Goal: Information Seeking & Learning: Find specific page/section

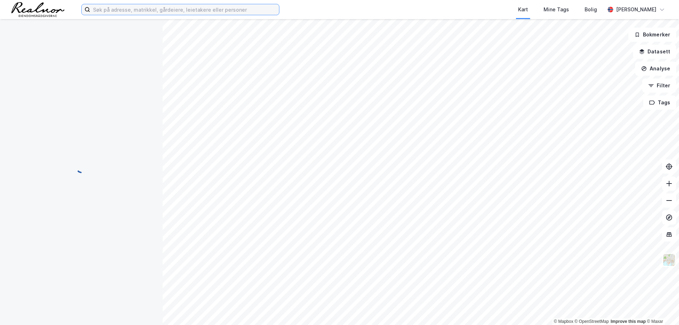
click at [157, 9] on input at bounding box center [184, 9] width 189 height 11
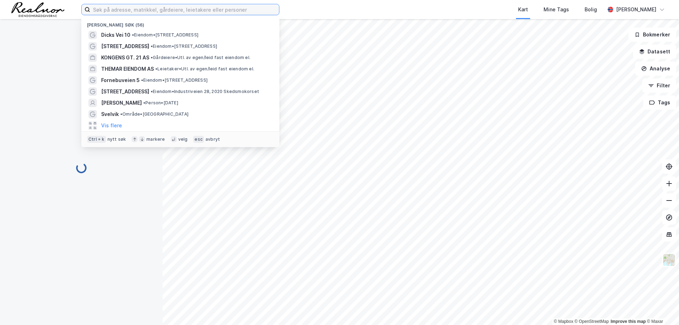
click at [157, 9] on input at bounding box center [184, 9] width 189 height 11
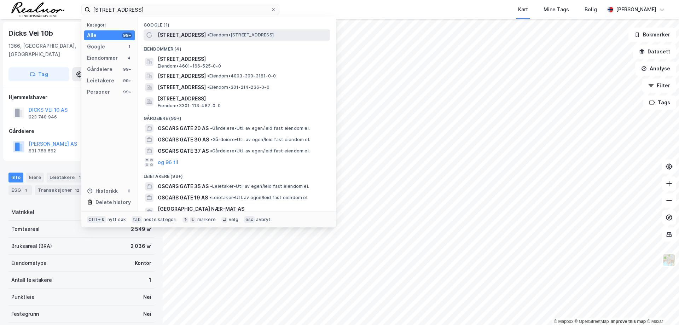
click at [234, 33] on span "• Eiendom • [STREET_ADDRESS]" at bounding box center [240, 35] width 66 height 6
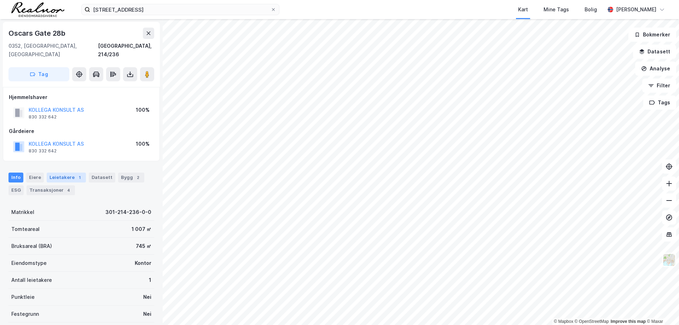
click at [61, 173] on div "Leietakere 1" at bounding box center [66, 178] width 39 height 10
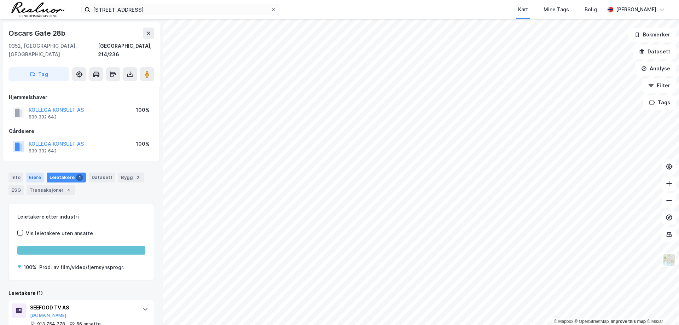
click at [38, 173] on div "Eiere" at bounding box center [35, 178] width 18 height 10
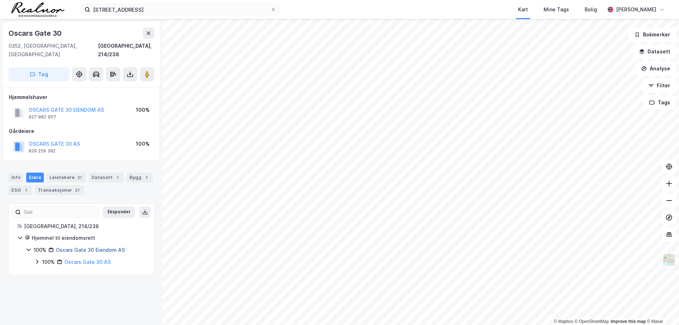
click at [96, 247] on link "Oscars Gate 30 Eiendom AS" at bounding box center [90, 250] width 69 height 6
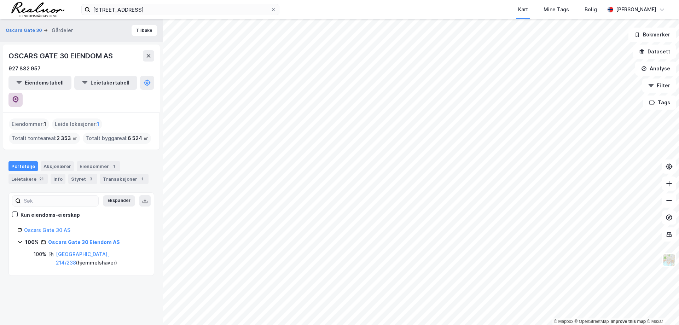
click at [19, 96] on icon at bounding box center [15, 99] width 7 height 7
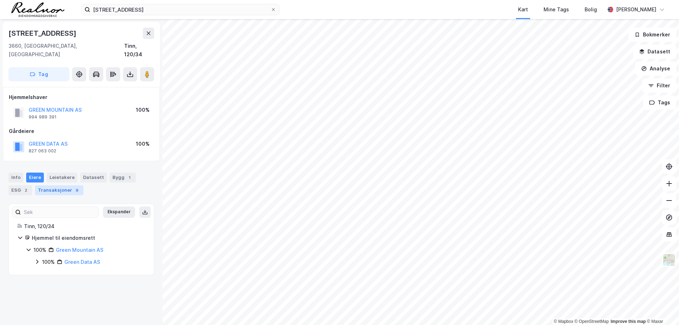
click at [53, 185] on div "Transaksjoner 9" at bounding box center [59, 190] width 48 height 10
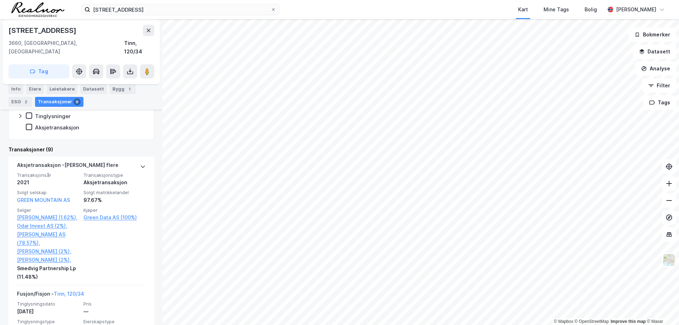
scroll to position [179, 0]
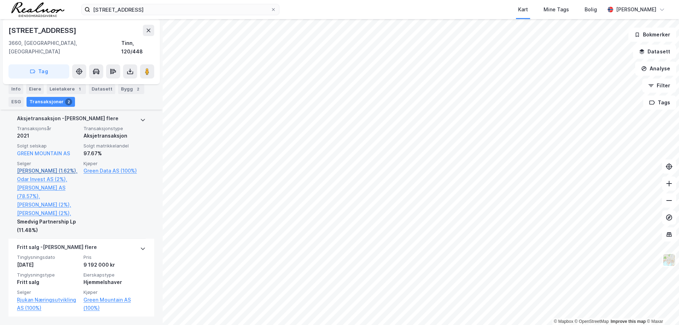
scroll to position [218, 0]
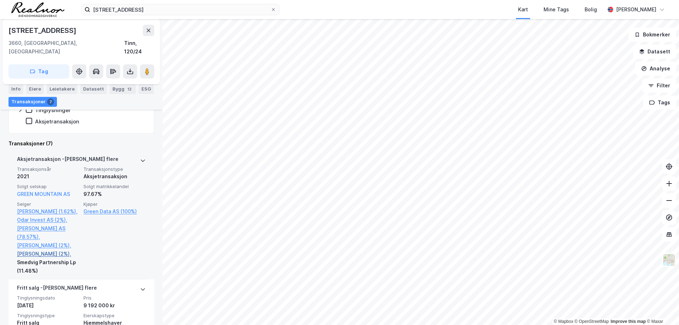
scroll to position [250, 0]
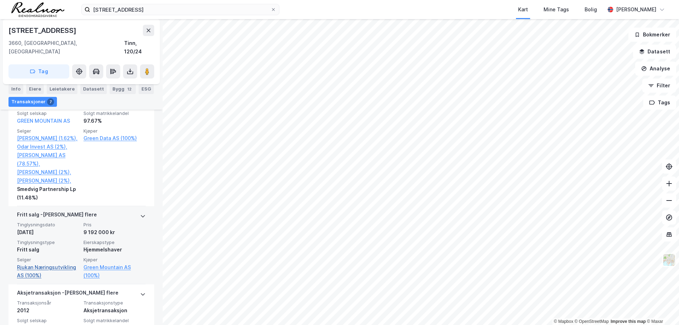
click at [28, 269] on link "Rjukan Næringsutvikling AS (100%)" at bounding box center [48, 271] width 62 height 17
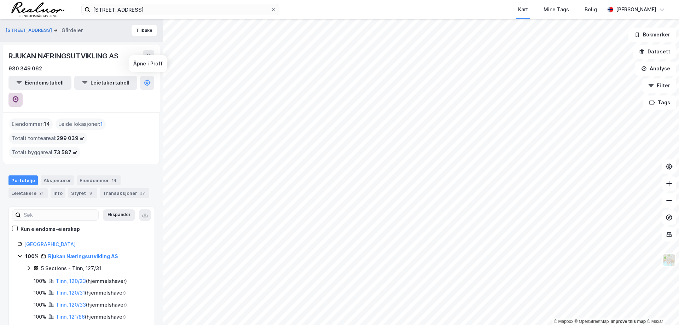
click at [19, 96] on icon at bounding box center [16, 99] width 6 height 7
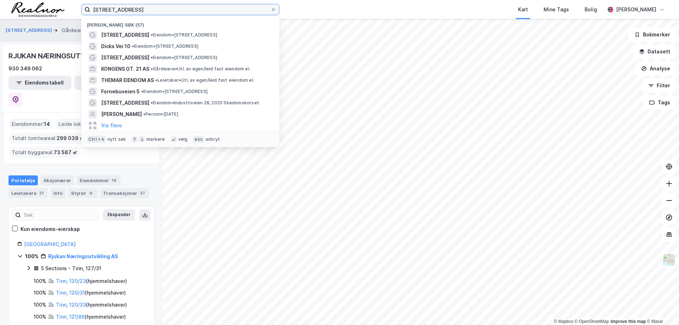
click at [171, 9] on input "[STREET_ADDRESS]" at bounding box center [180, 9] width 180 height 11
paste input "[STREET_ADDRESS]"
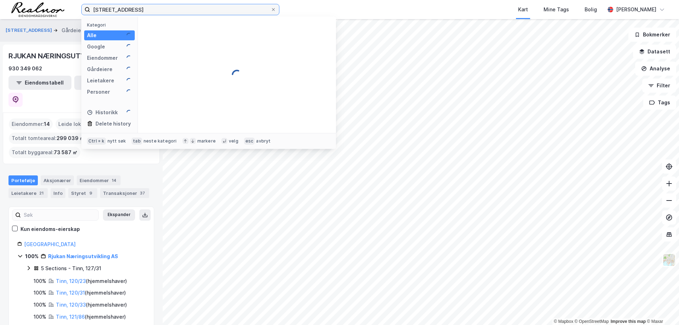
type input "[STREET_ADDRESS]"
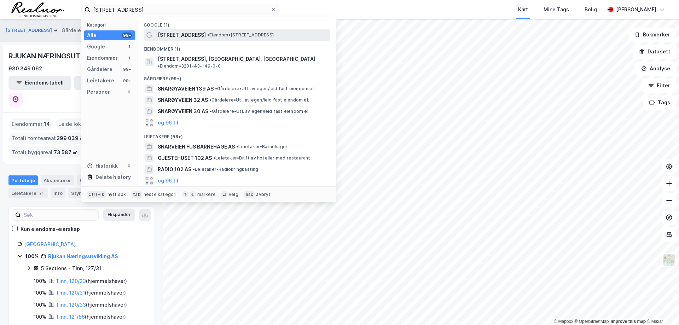
click at [225, 31] on div "[STREET_ADDRESS] • Eiendom • [STREET_ADDRESS]" at bounding box center [243, 35] width 171 height 8
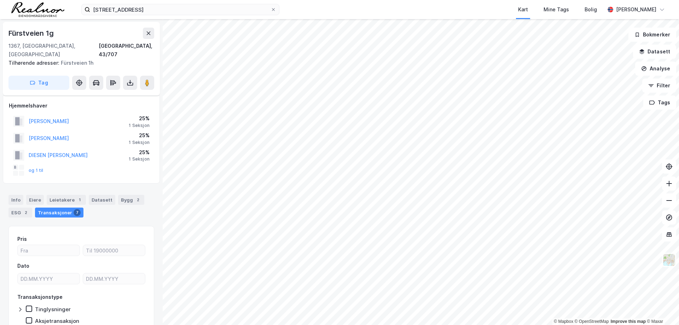
scroll to position [25, 0]
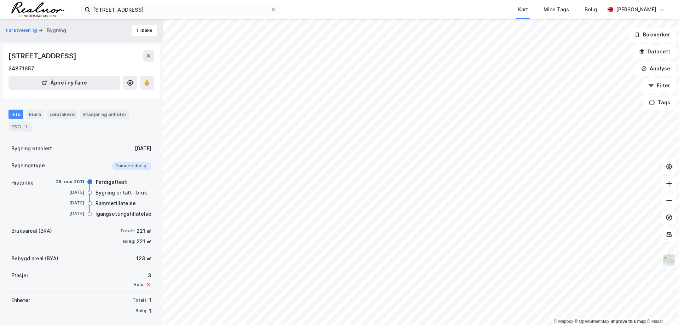
scroll to position [3, 0]
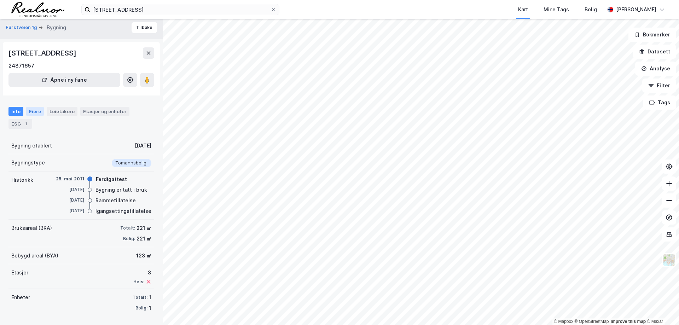
click at [33, 114] on div "Eiere" at bounding box center [35, 111] width 18 height 9
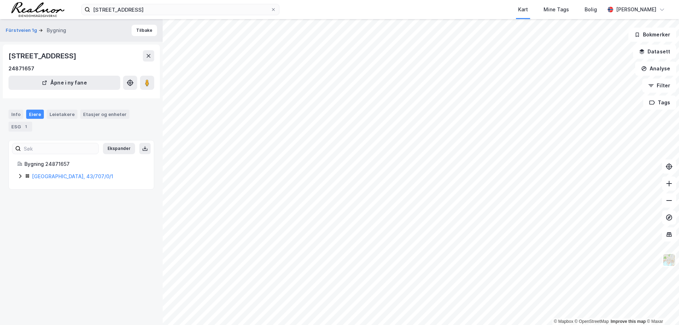
click at [66, 240] on div "Fürstveien 1g Bygning Tilbake [STREET_ADDRESS], AKERSHUS 24871657 Åpne i ny fan…" at bounding box center [81, 172] width 163 height 306
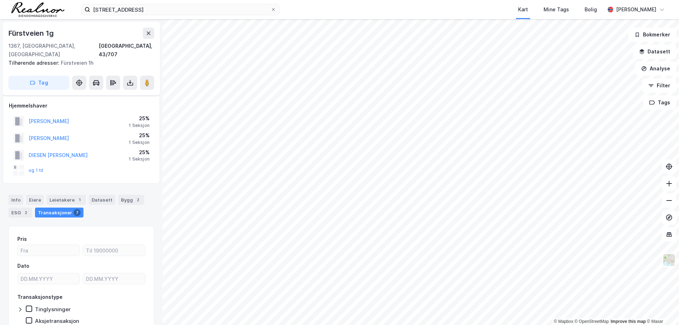
scroll to position [3, 0]
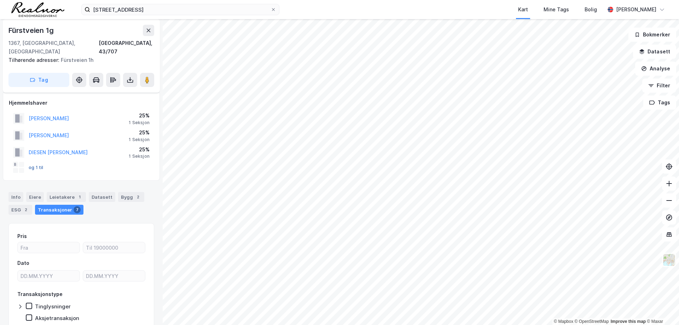
click at [0, 0] on button "og 1 til" at bounding box center [0, 0] width 0 height 0
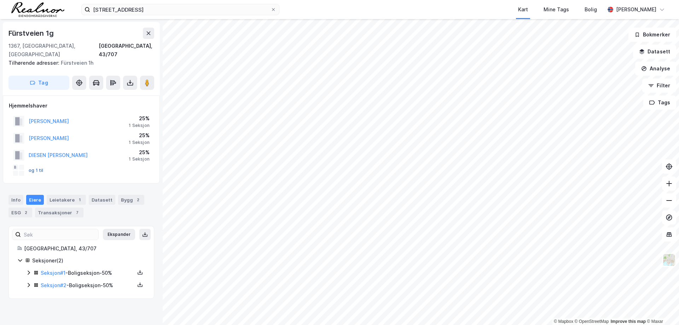
click at [0, 0] on button "og 1 til" at bounding box center [0, 0] width 0 height 0
click at [14, 164] on rect at bounding box center [16, 167] width 6 height 6
drag, startPoint x: 86, startPoint y: 163, endPoint x: 140, endPoint y: 164, distance: 54.8
click at [92, 164] on div "og 1 til" at bounding box center [81, 170] width 145 height 14
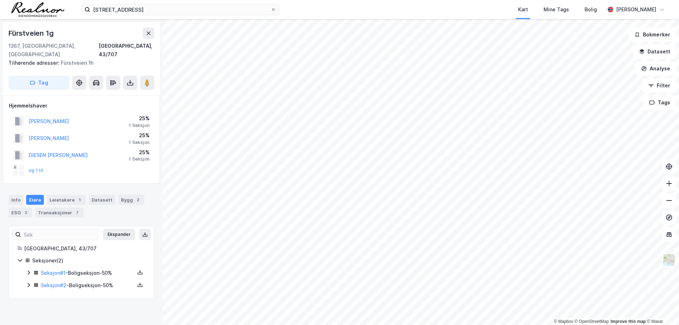
click at [146, 164] on div "og 1 til" at bounding box center [81, 170] width 145 height 14
click at [50, 270] on link "Seksjon # 1" at bounding box center [53, 273] width 25 height 6
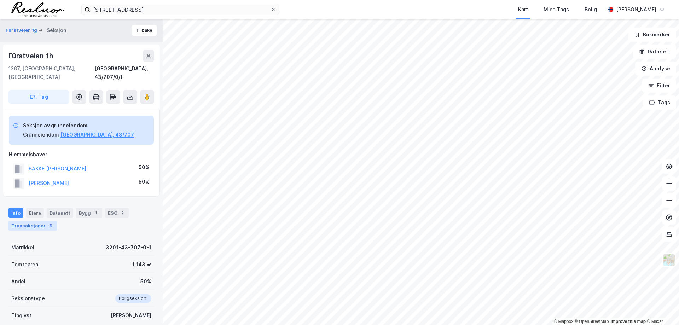
click at [36, 221] on div "Transaksjoner 5" at bounding box center [32, 226] width 48 height 10
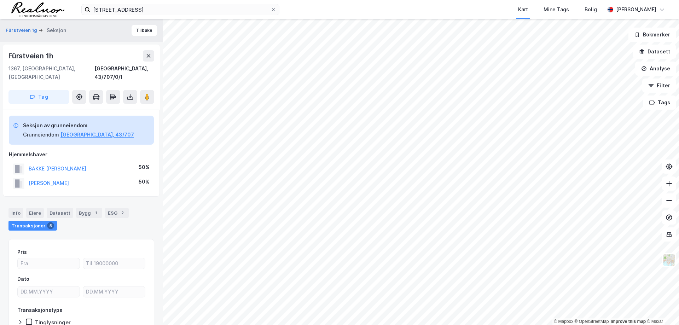
drag, startPoint x: 85, startPoint y: 170, endPoint x: 92, endPoint y: 167, distance: 8.1
click at [16, 208] on div "Info" at bounding box center [15, 213] width 15 height 10
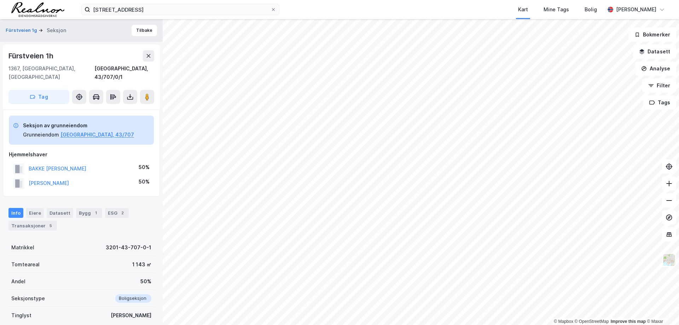
drag, startPoint x: 104, startPoint y: 227, endPoint x: 74, endPoint y: 215, distance: 31.9
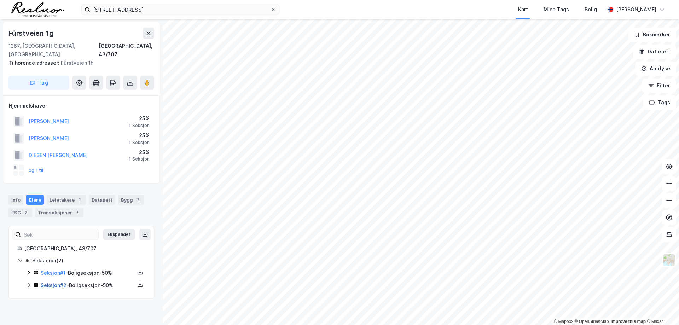
click at [56, 282] on link "Seksjon # 2" at bounding box center [54, 285] width 26 height 6
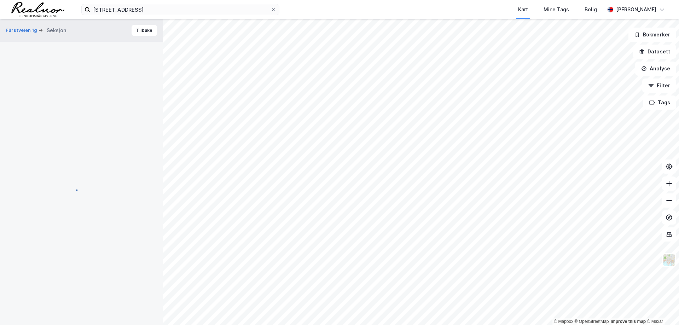
scroll to position [0, 0]
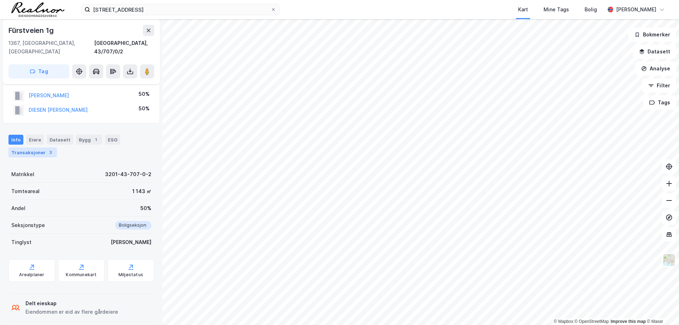
click at [43, 147] on div "Transaksjoner 3" at bounding box center [32, 152] width 48 height 10
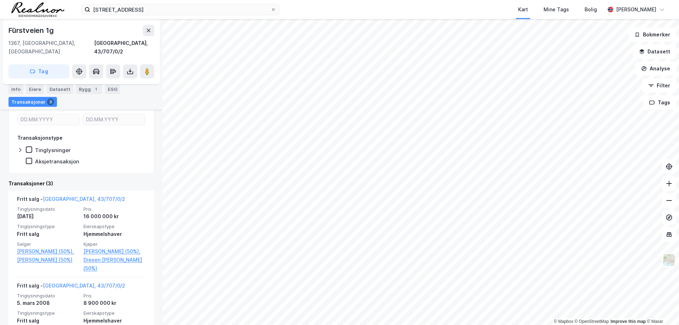
scroll to position [179, 0]
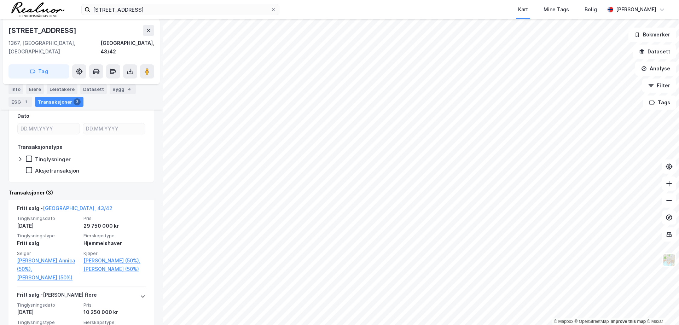
scroll to position [106, 0]
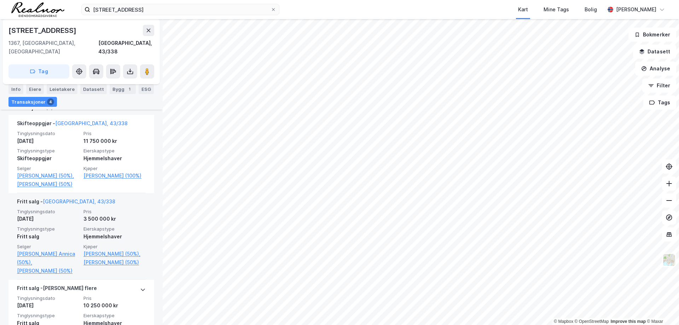
scroll to position [177, 0]
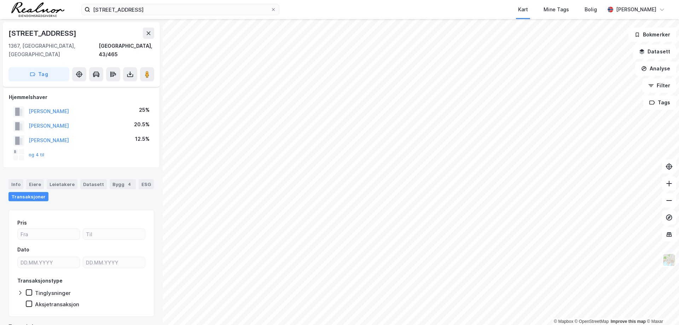
scroll to position [41, 0]
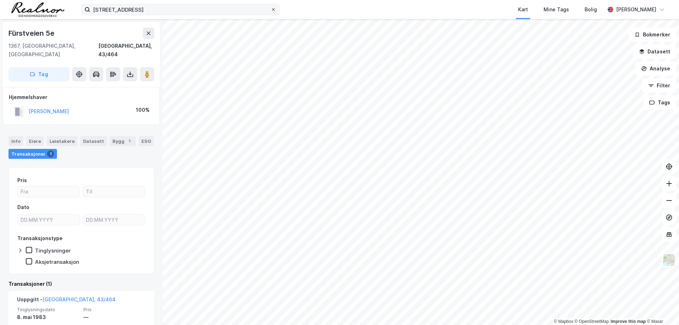
click at [275, 9] on span at bounding box center [273, 10] width 6 height 6
click at [270, 9] on input "[STREET_ADDRESS]" at bounding box center [180, 9] width 180 height 11
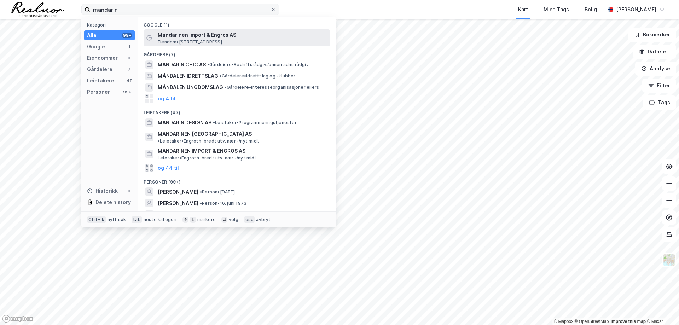
click at [208, 38] on span "Mandarinen Import & Engros AS" at bounding box center [243, 35] width 170 height 8
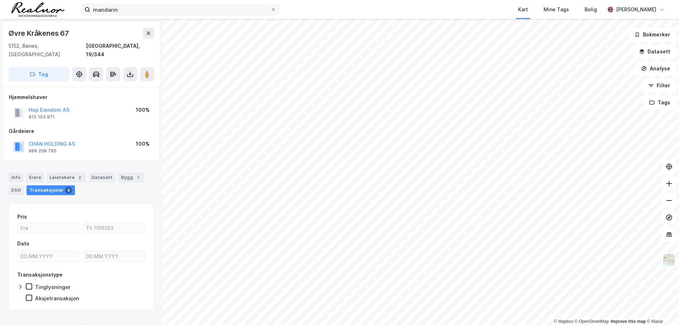
scroll to position [2, 0]
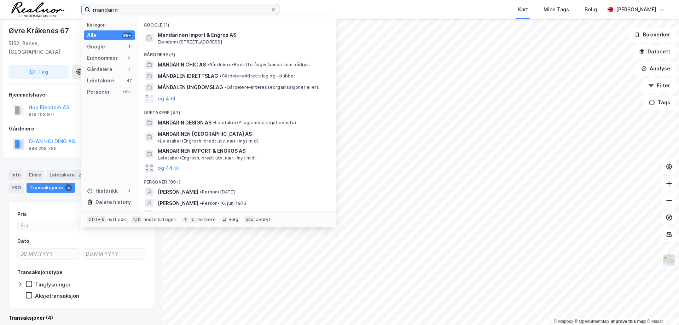
click at [151, 13] on input "mandarin" at bounding box center [180, 9] width 180 height 11
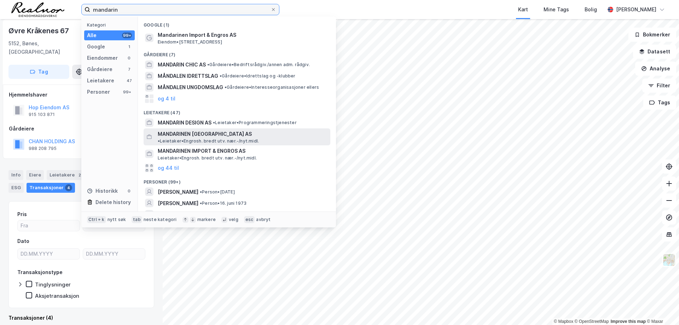
type input "mandarin"
click at [256, 138] on span "• Leietaker • Engrosh. bredt utv. nær.-/nyt.midl." at bounding box center [208, 141] width 101 height 6
